Goal: Task Accomplishment & Management: Complete application form

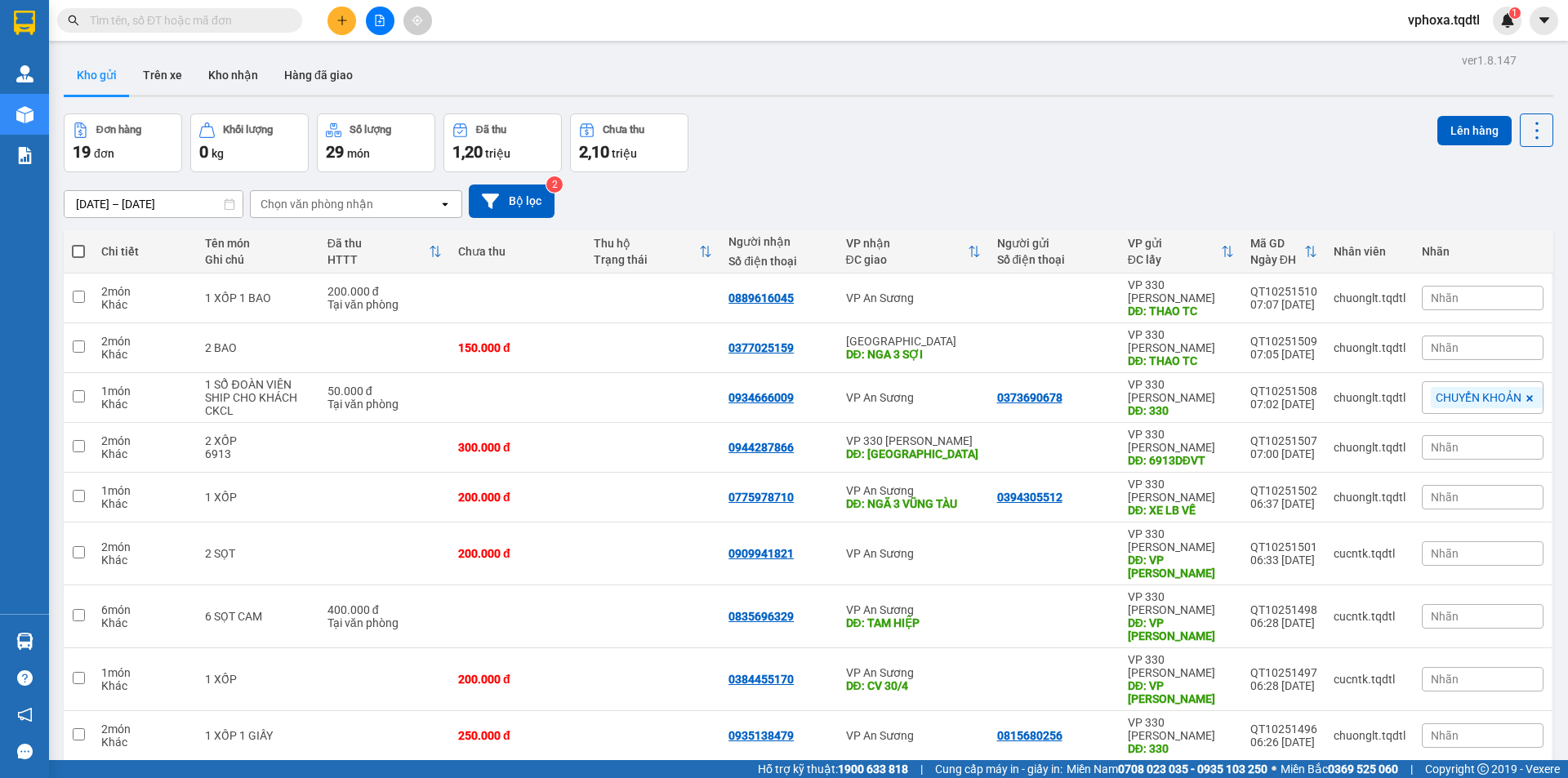
scroll to position [75, 0]
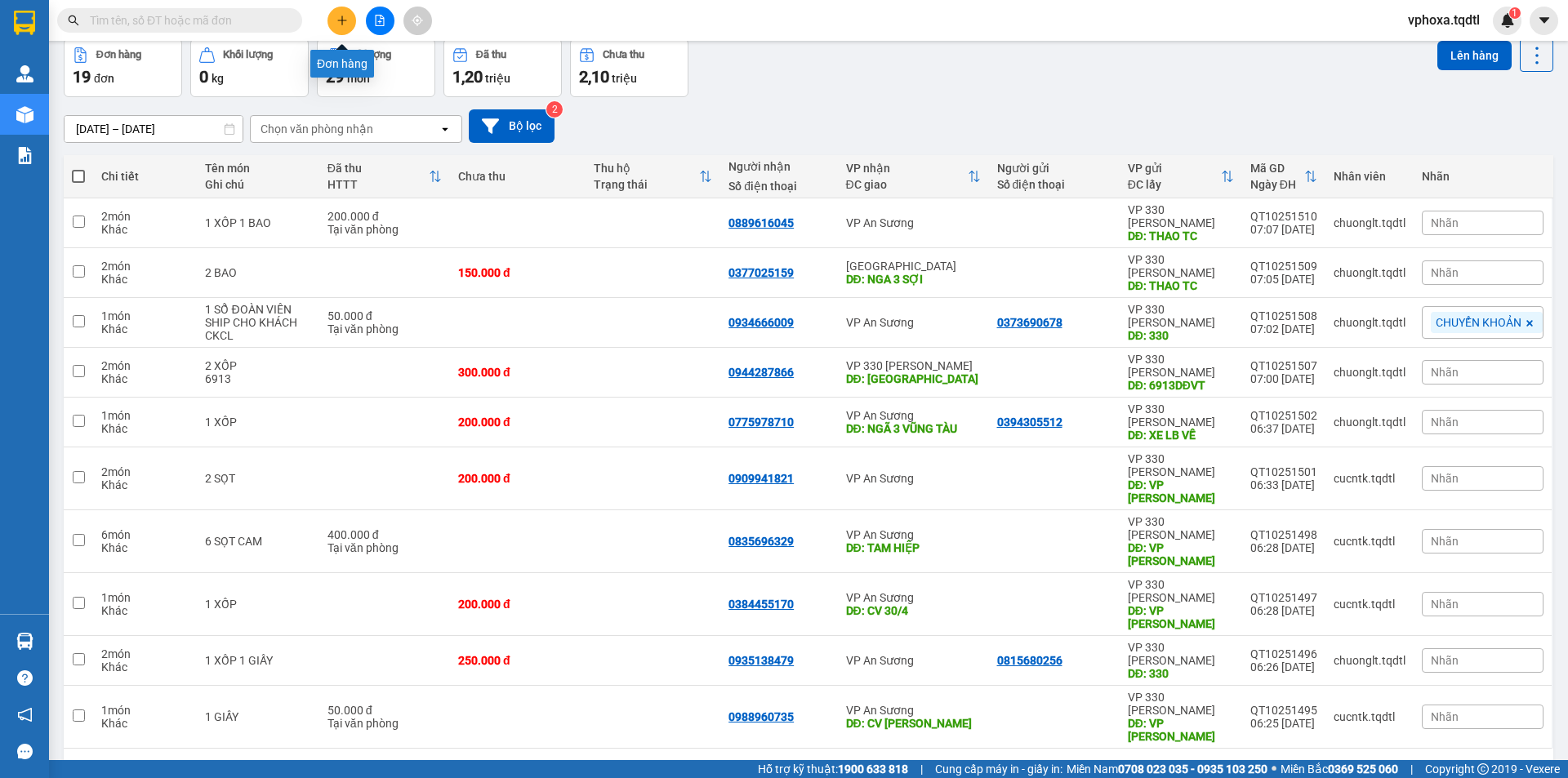
click at [340, 19] on icon "plus" at bounding box center [341, 20] width 11 height 11
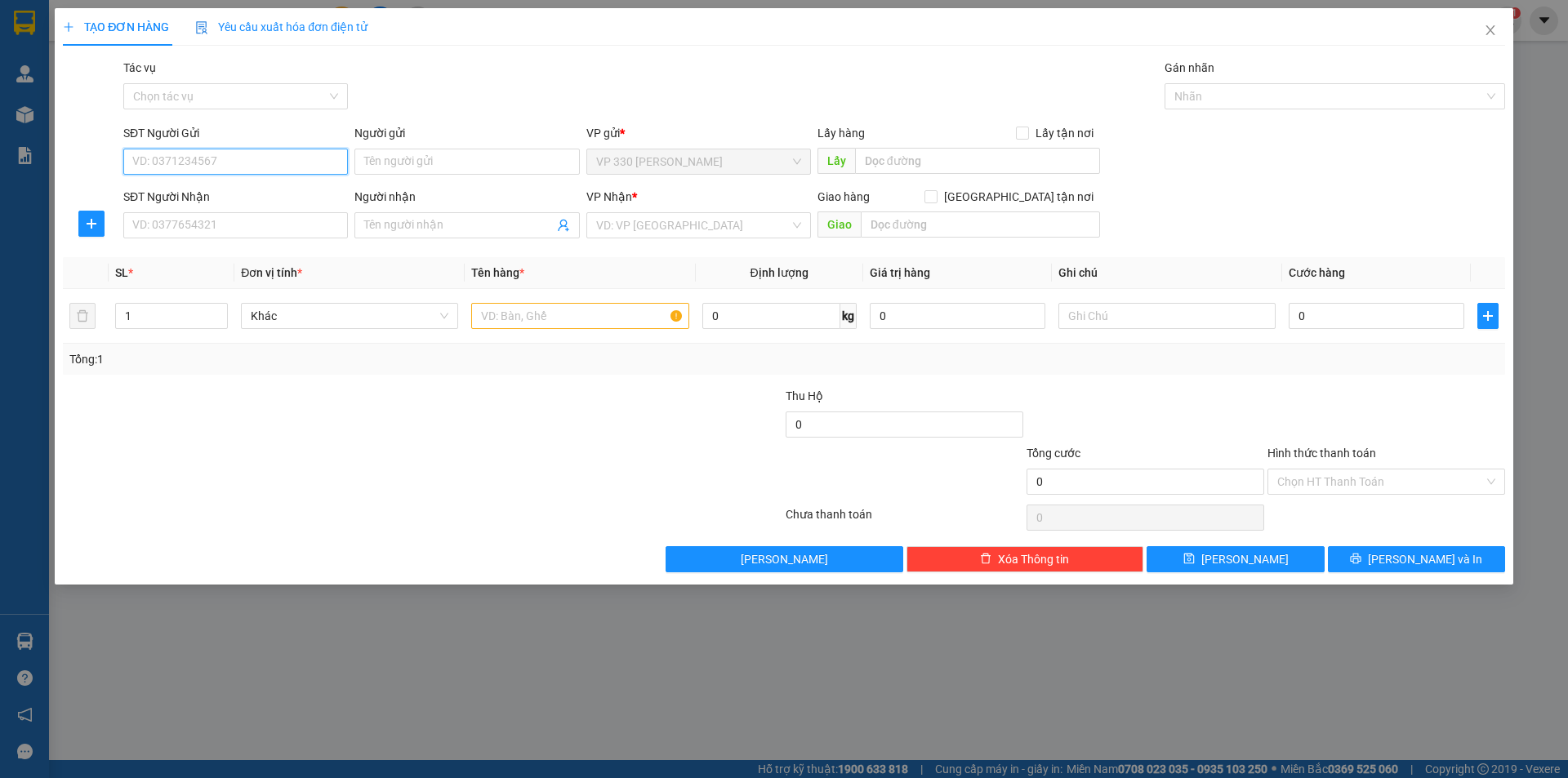
click at [173, 153] on input "SĐT Người Gửi" at bounding box center [236, 161] width 225 height 26
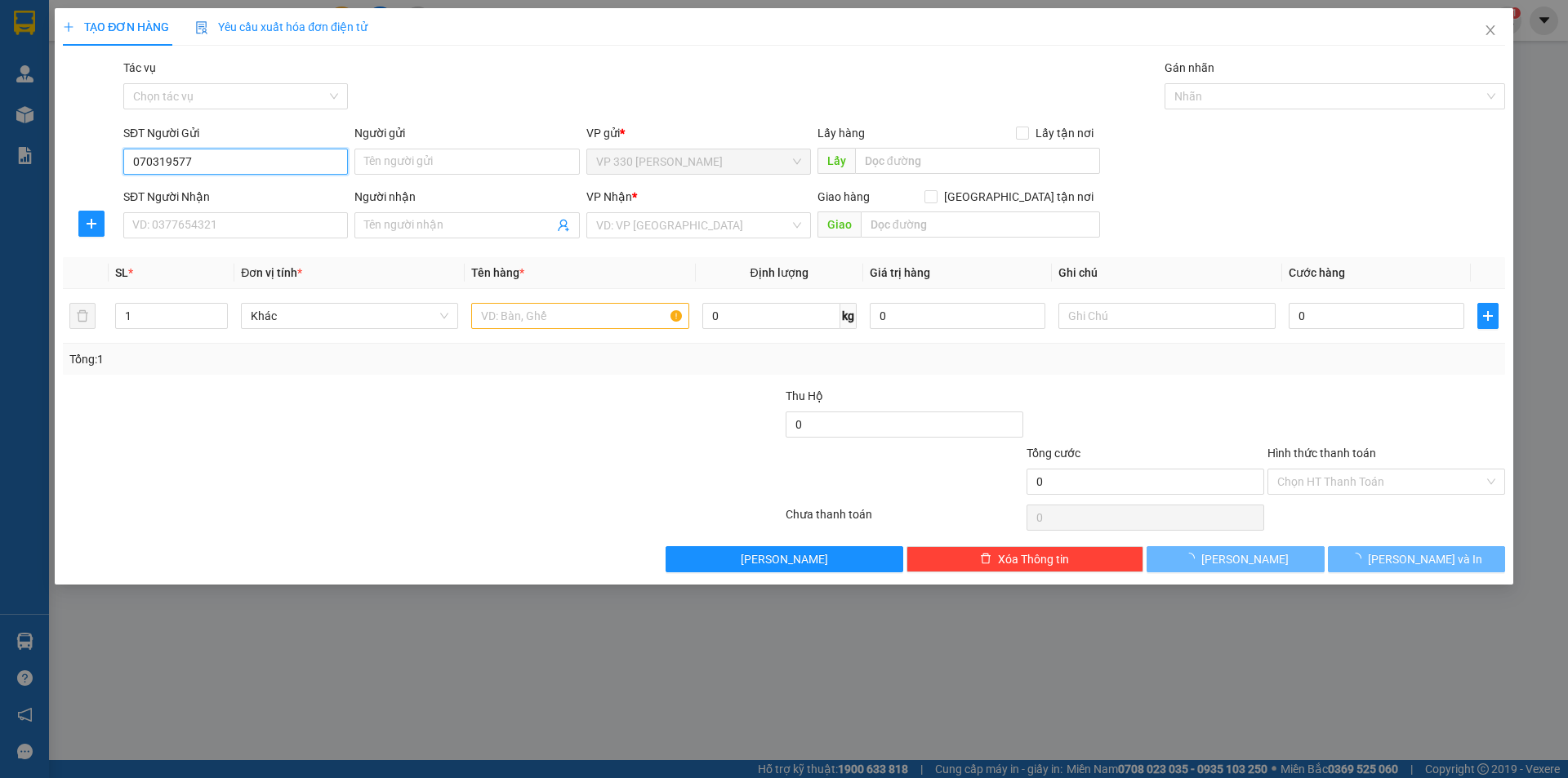
type input "0703195777"
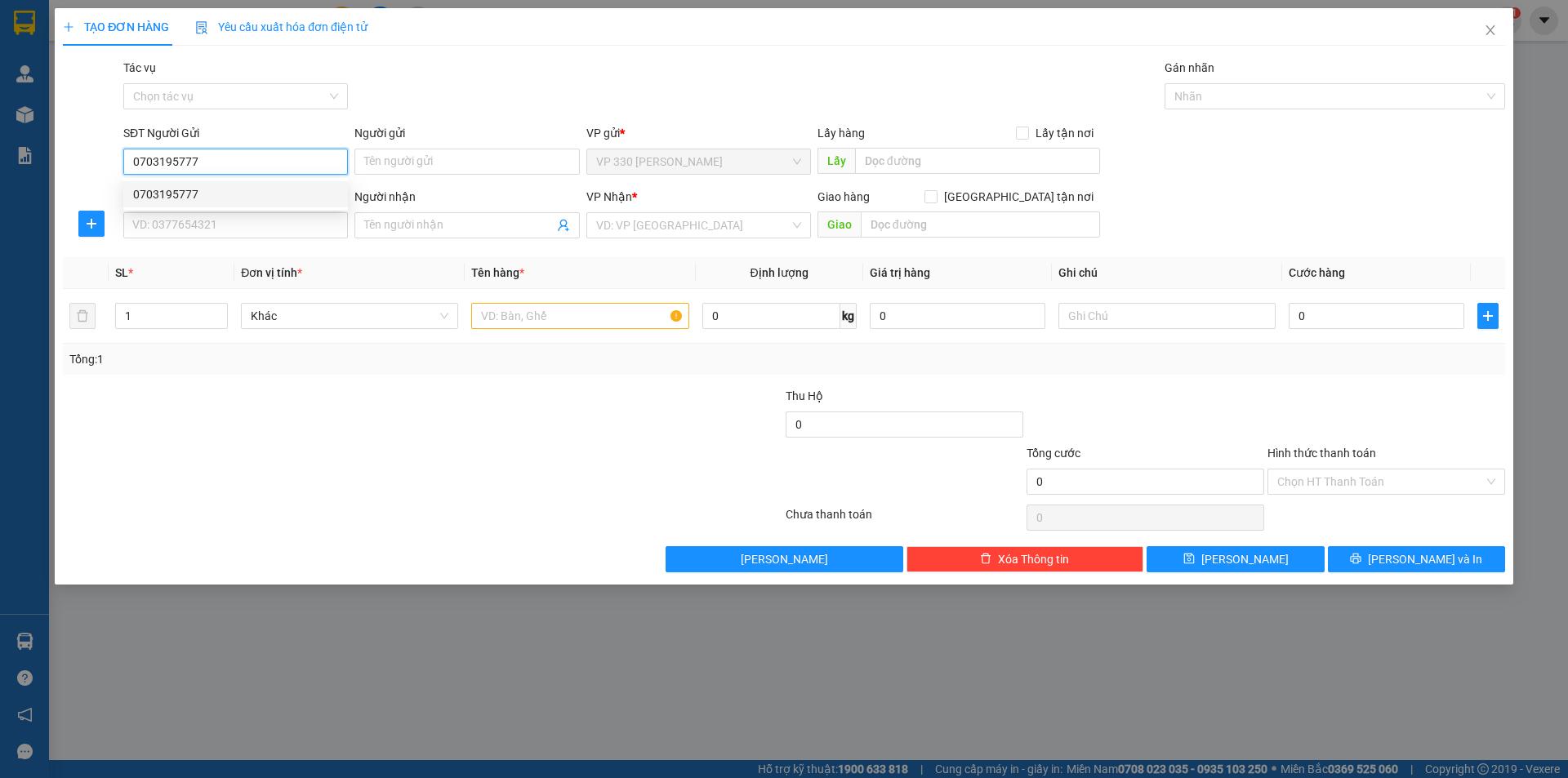
click at [196, 194] on div "0703195777" at bounding box center [236, 194] width 205 height 18
type input "HỒ XÁ"
type input "0908683230"
type input "200.000"
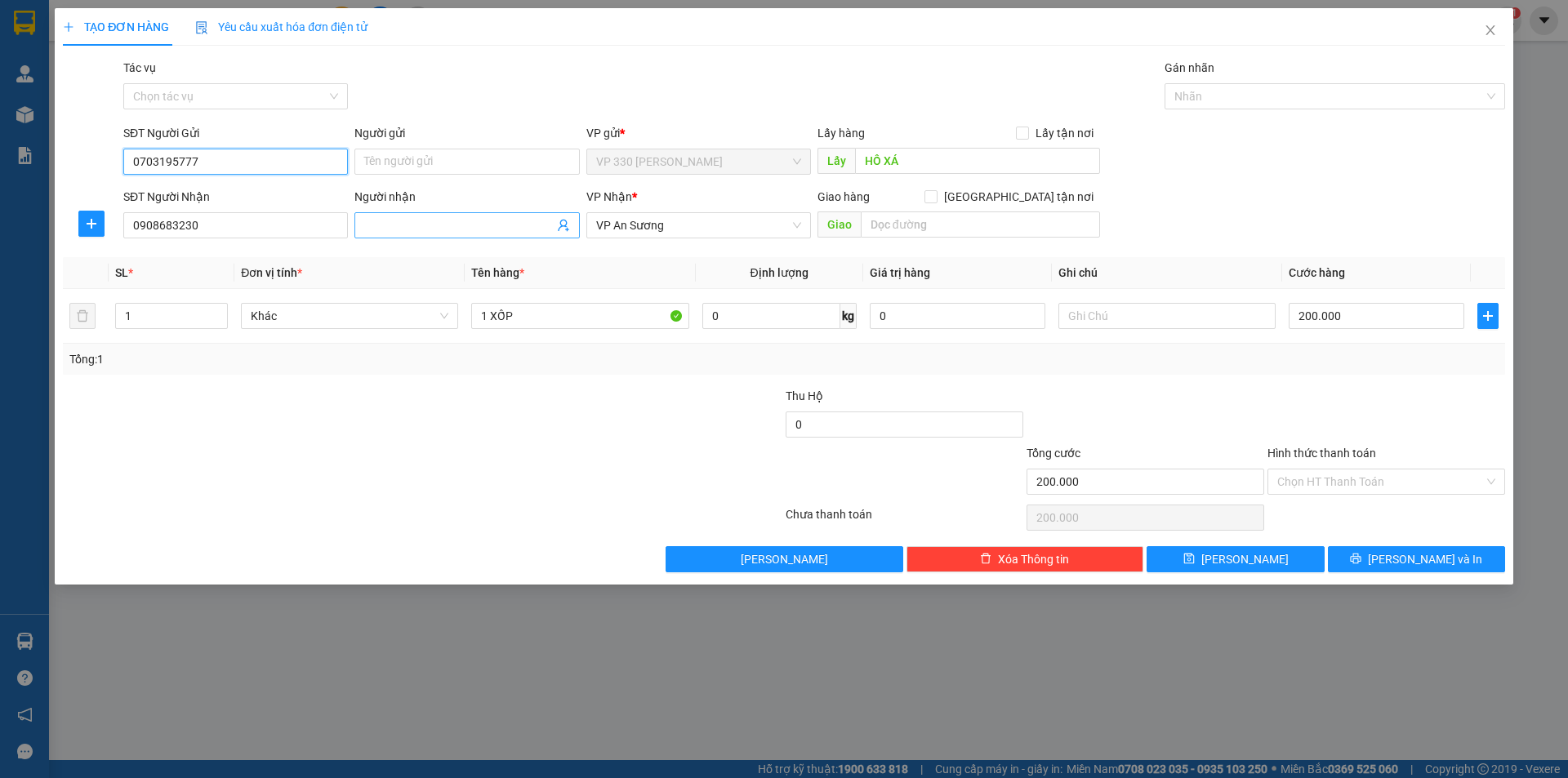
type input "0703195777"
click at [379, 225] on input "Người nhận" at bounding box center [459, 225] width 189 height 18
click at [1265, 104] on div at bounding box center [1326, 96] width 316 height 19
type input "0905583277"
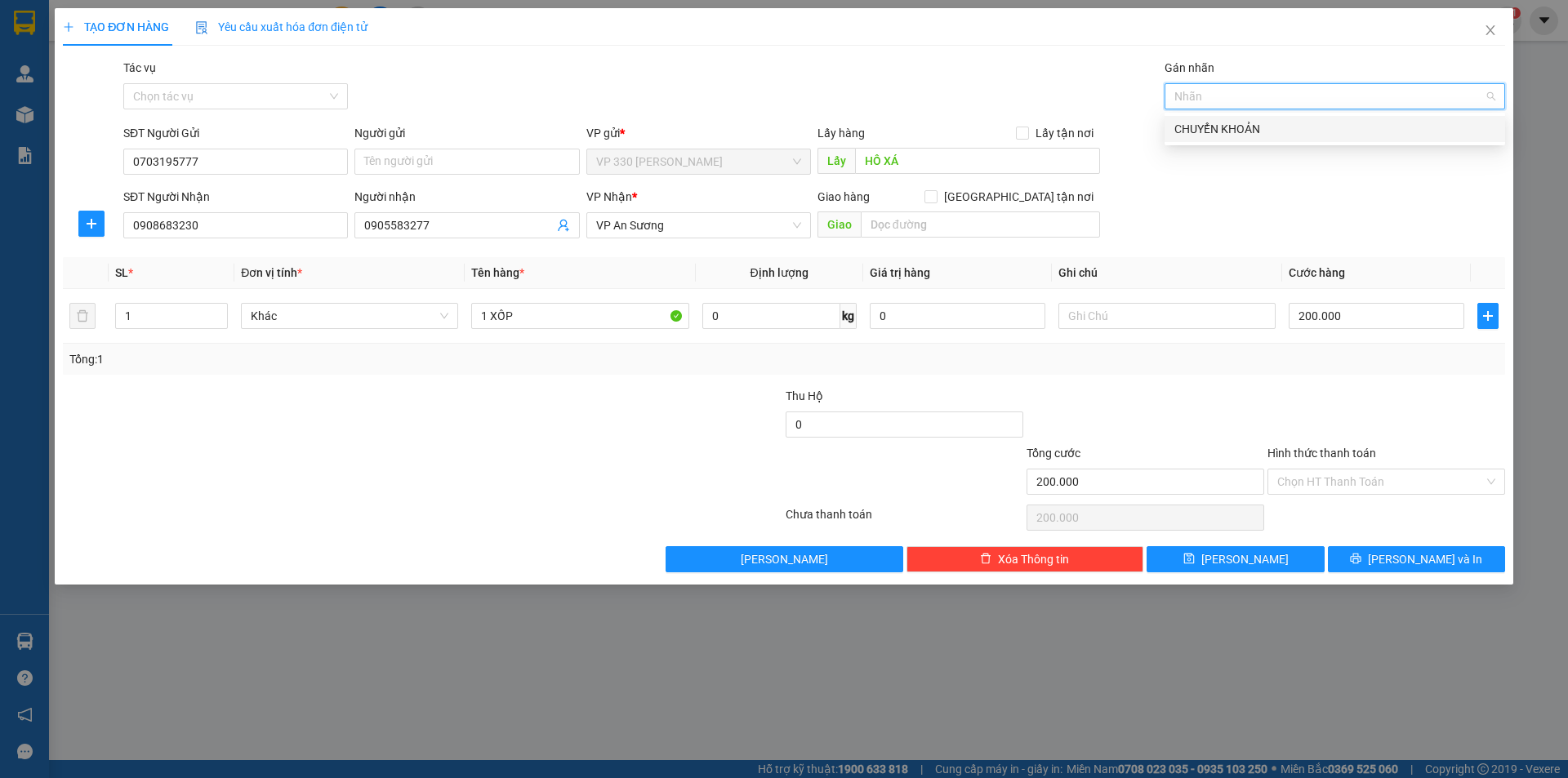
click at [1249, 130] on div "CHUYỂN KHOẢN" at bounding box center [1335, 129] width 321 height 18
click at [1323, 478] on input "Hình thức thanh toán" at bounding box center [1380, 482] width 206 height 25
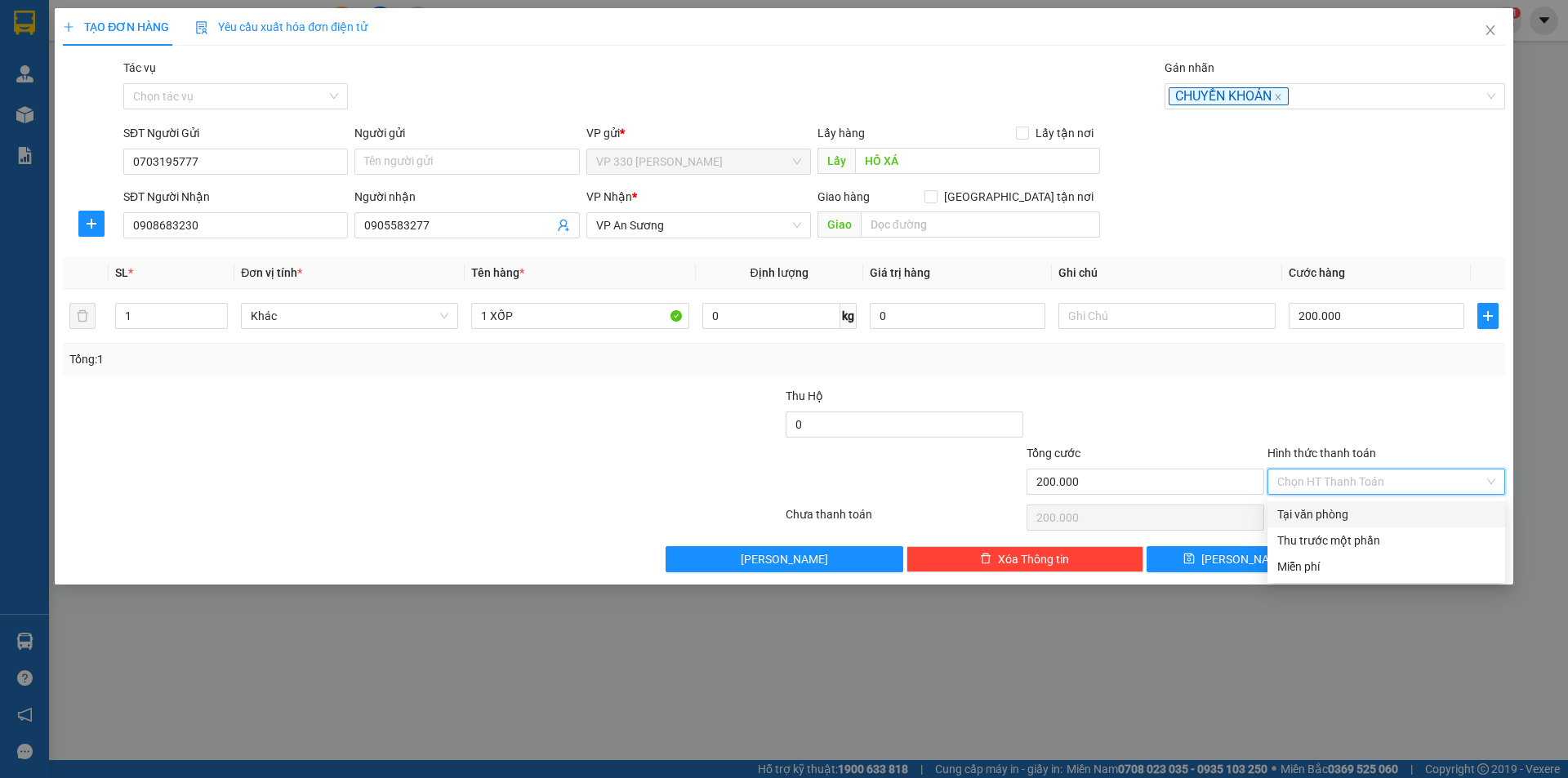
click at [1321, 511] on div "Tại văn phòng" at bounding box center [1385, 514] width 218 height 18
type input "0"
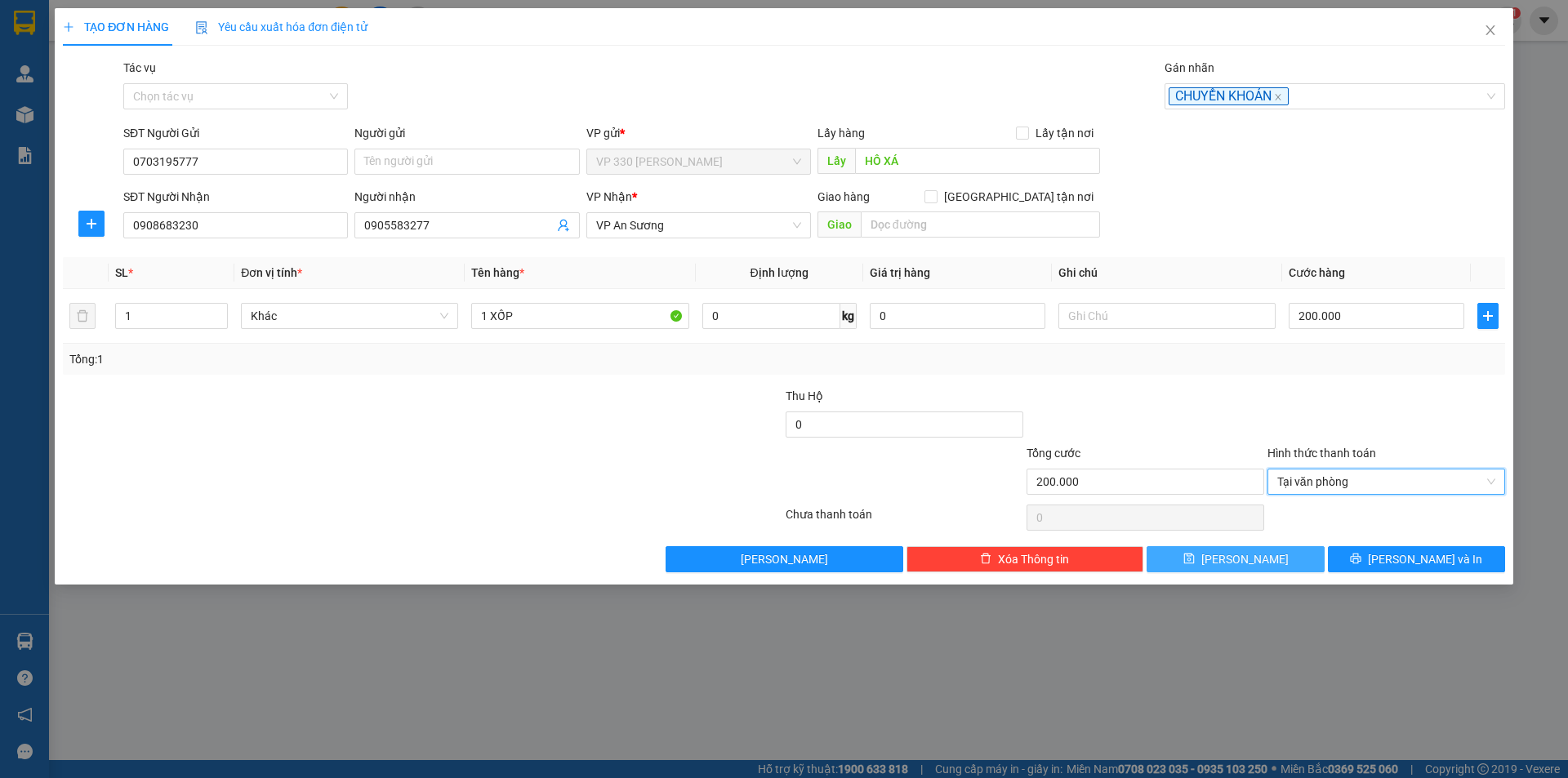
click at [1246, 557] on span "[PERSON_NAME]" at bounding box center [1244, 559] width 87 height 18
type input "0"
